Goal: Transaction & Acquisition: Purchase product/service

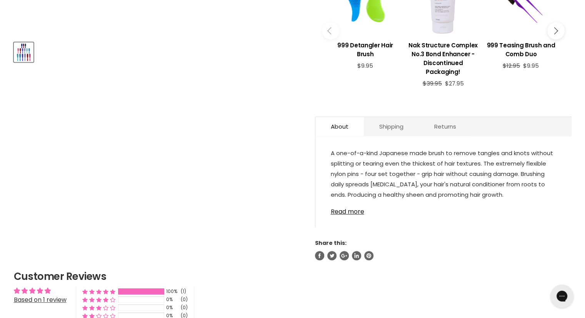
scroll to position [346, 0]
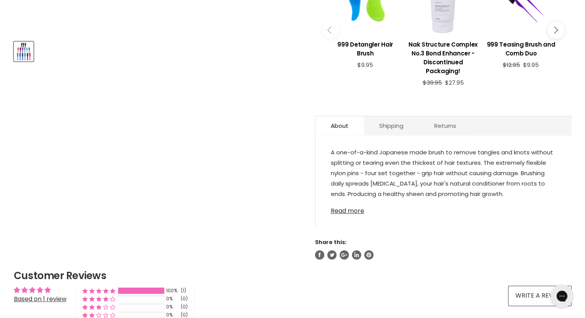
click at [351, 210] on link "Read more" at bounding box center [443, 209] width 225 height 12
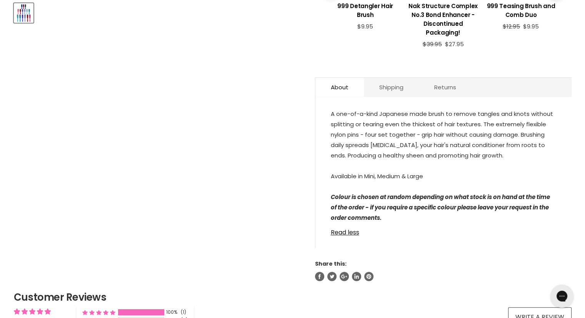
scroll to position [115, 0]
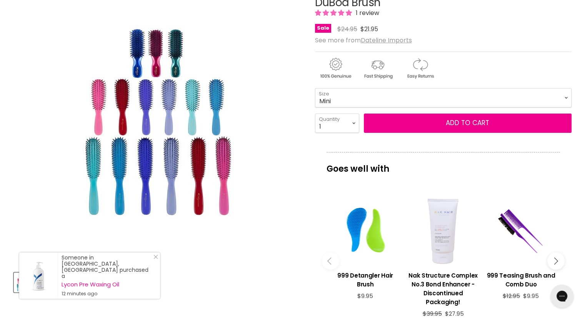
click at [171, 64] on img "DuBoa Brush image. Click or Scroll to Zoom." at bounding box center [157, 121] width 192 height 192
click at [560, 97] on select "Mini Medium Large" at bounding box center [443, 97] width 257 height 19
click at [315, 88] on select "Mini Medium Large" at bounding box center [443, 97] width 257 height 19
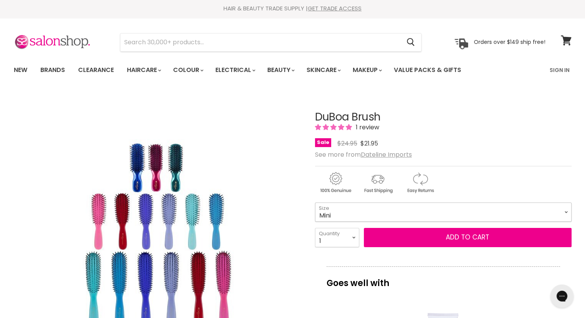
scroll to position [0, 0]
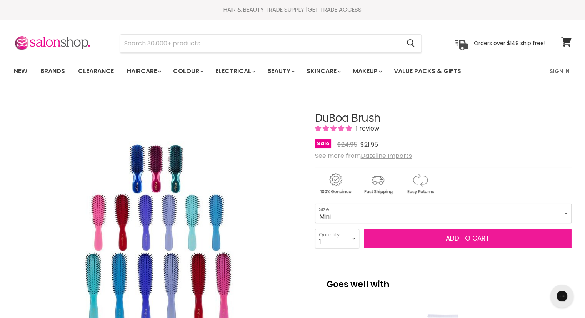
click at [469, 239] on span "Add to cart" at bounding box center [467, 238] width 43 height 9
click at [434, 239] on button "Add to cart" at bounding box center [468, 238] width 208 height 19
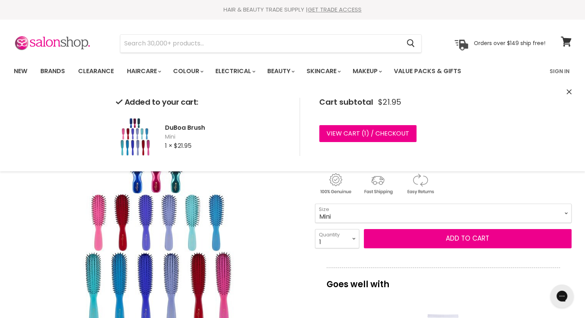
click at [57, 114] on div "Added to your cart: DuBoa Brush Mini 1 × $21.95 Cart subtotal $21.95 View cart …" at bounding box center [292, 126] width 577 height 89
click at [58, 73] on link "Brands" at bounding box center [53, 71] width 36 height 16
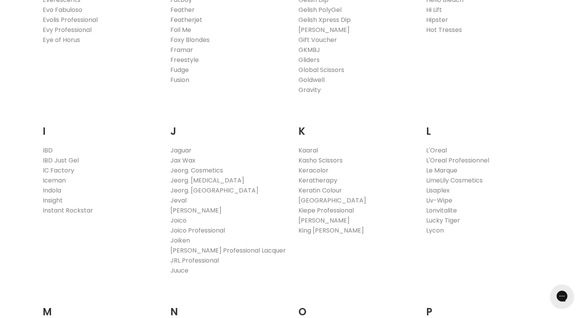
scroll to position [577, 0]
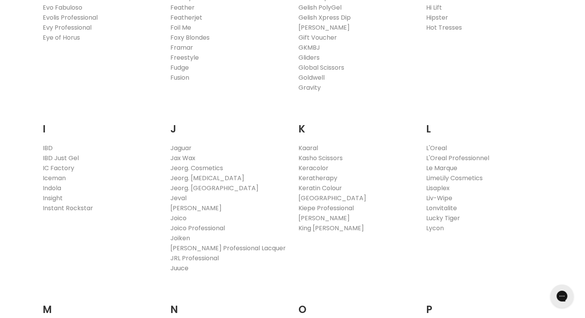
click at [185, 269] on link "Juuce" at bounding box center [179, 268] width 18 height 9
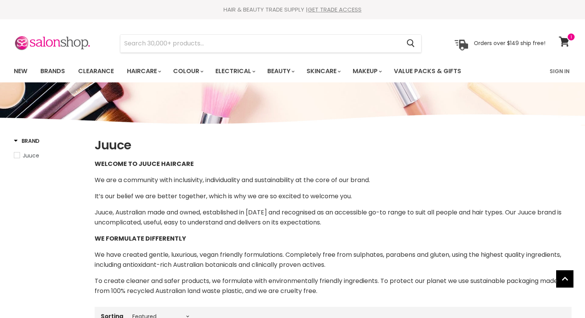
select select "manual"
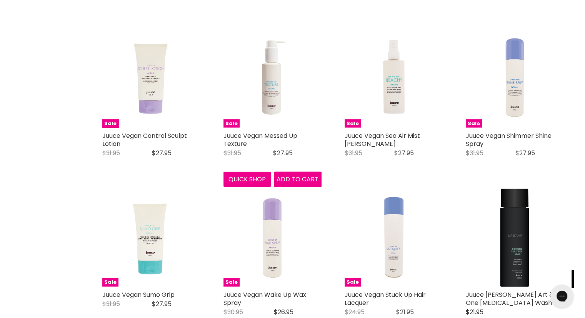
scroll to position [1770, 0]
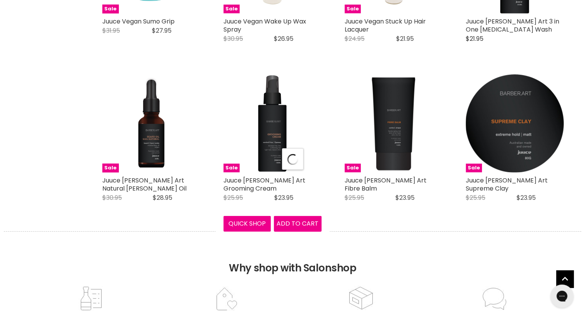
select select "manual"
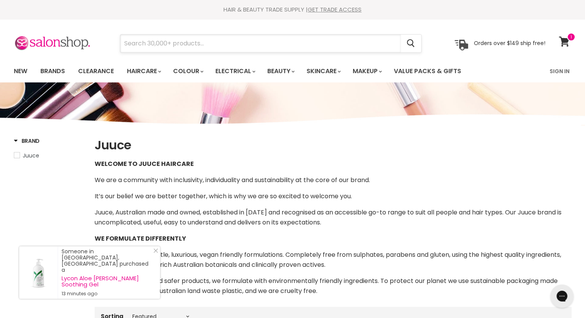
click at [174, 40] on input "Search" at bounding box center [260, 44] width 280 height 18
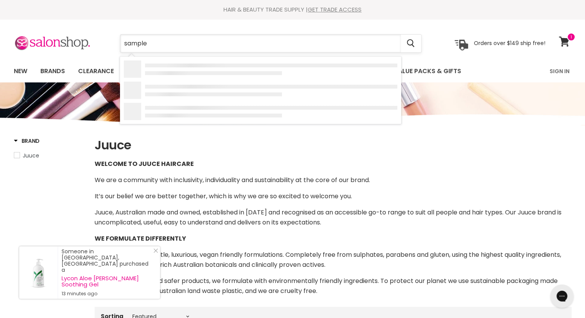
type input "samples"
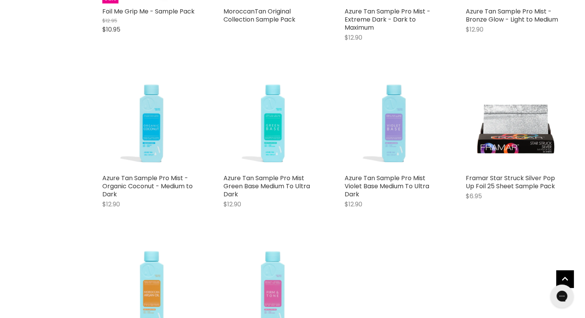
scroll to position [38, 0]
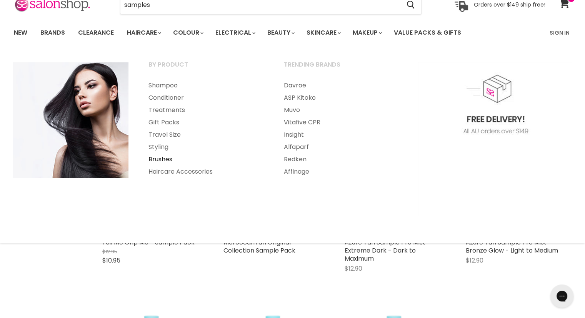
click at [157, 156] on link "Brushes" at bounding box center [206, 159] width 134 height 12
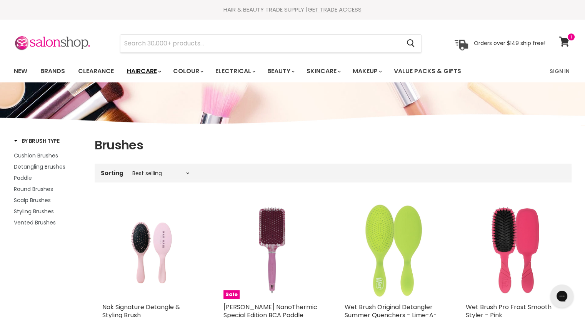
click at [140, 70] on link "Haircare" at bounding box center [143, 71] width 45 height 16
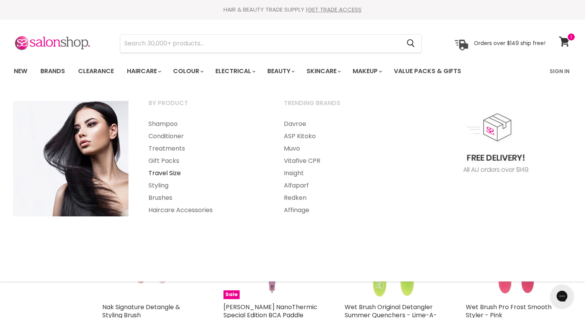
click at [156, 173] on link "Travel Size" at bounding box center [206, 173] width 134 height 12
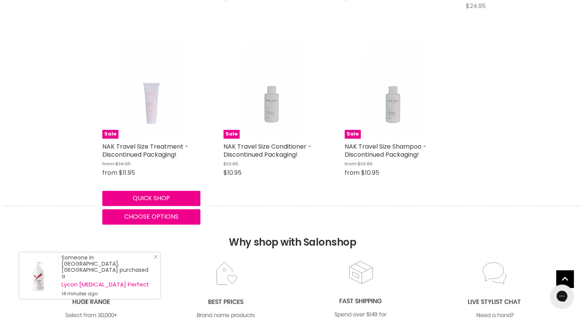
scroll to position [731, 0]
